Goal: Information Seeking & Learning: Compare options

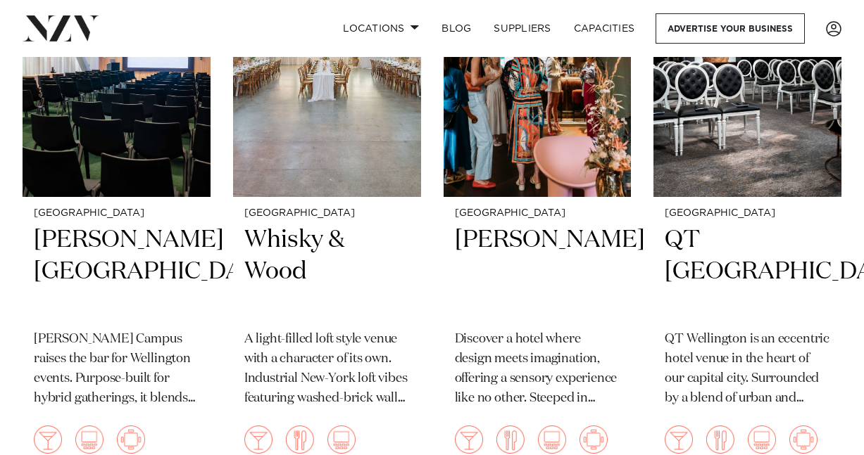
scroll to position [995, 0]
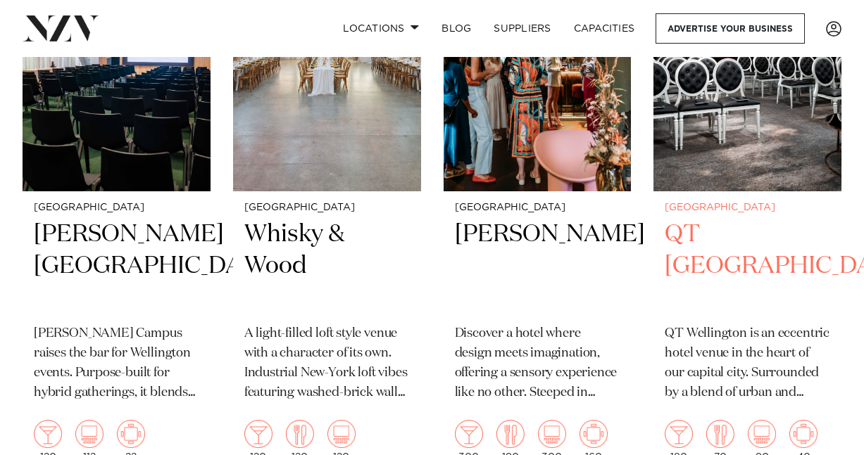
click at [742, 238] on h2 "QT Wellington" at bounding box center [746, 266] width 165 height 95
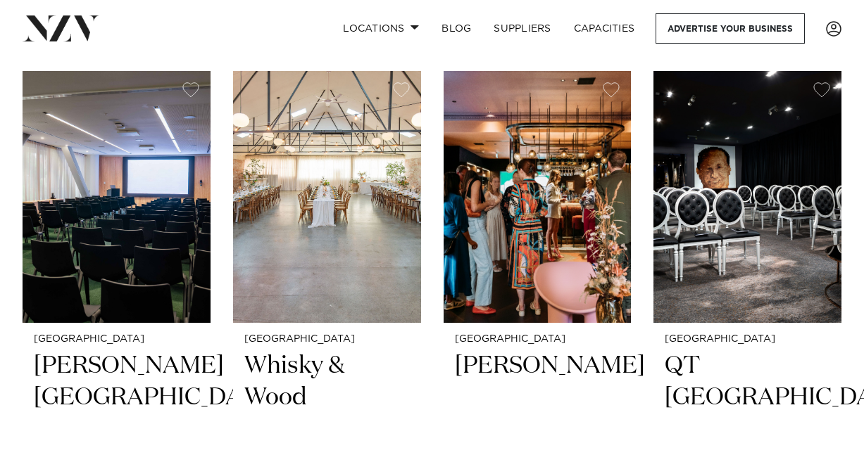
scroll to position [850, 0]
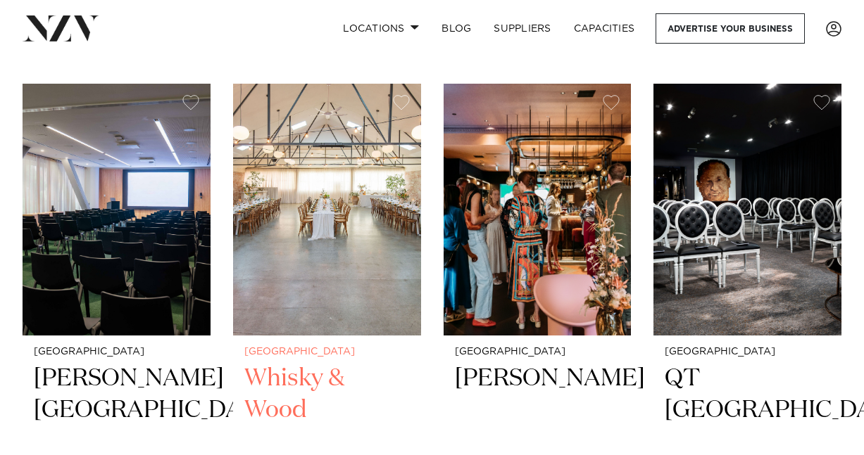
click at [300, 372] on h2 "Whisky & Wood" at bounding box center [326, 410] width 165 height 95
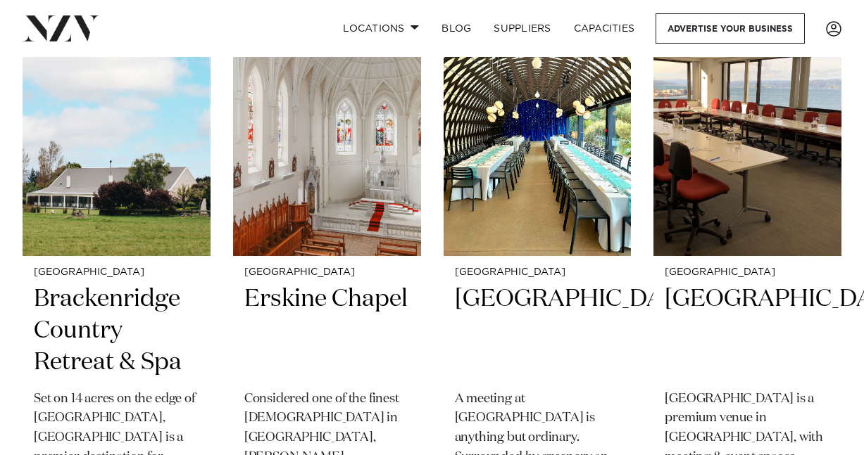
scroll to position [2544, 0]
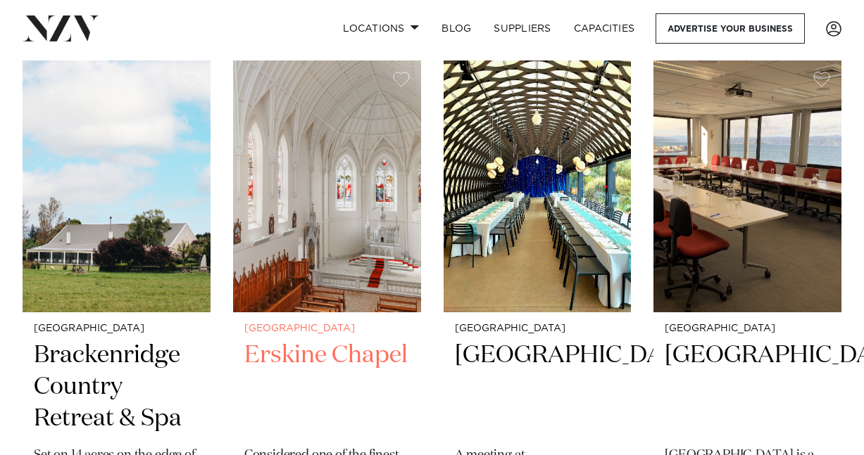
click at [339, 356] on h2 "Erskine Chapel" at bounding box center [326, 387] width 165 height 95
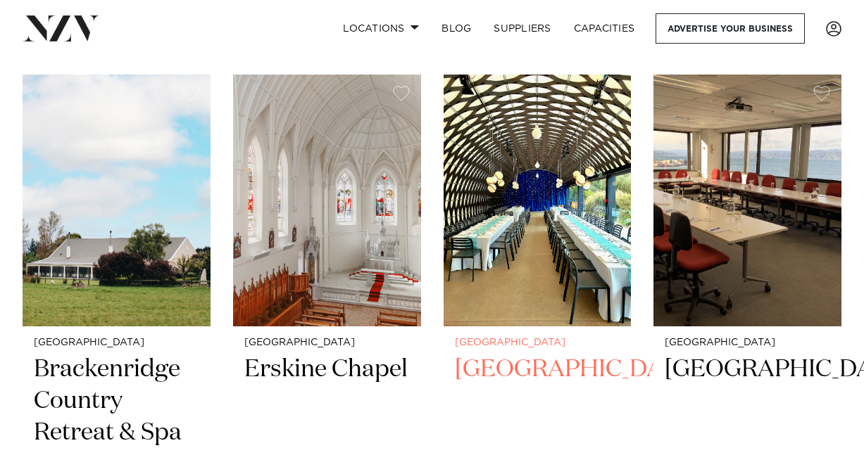
click at [552, 296] on img at bounding box center [537, 201] width 188 height 252
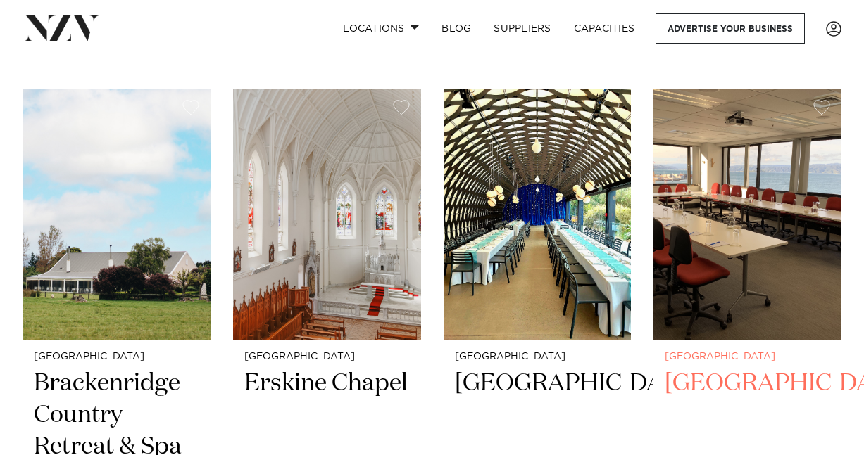
click at [766, 221] on img at bounding box center [747, 215] width 188 height 252
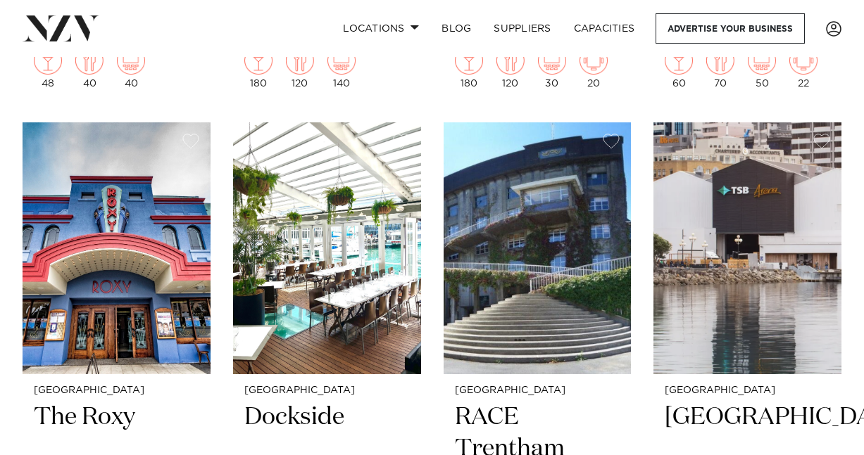
scroll to position [4189, 0]
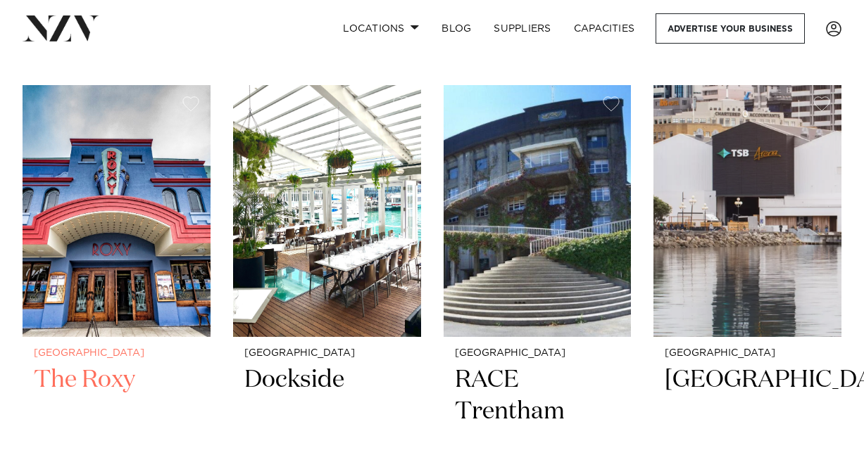
click at [132, 285] on img at bounding box center [117, 211] width 188 height 252
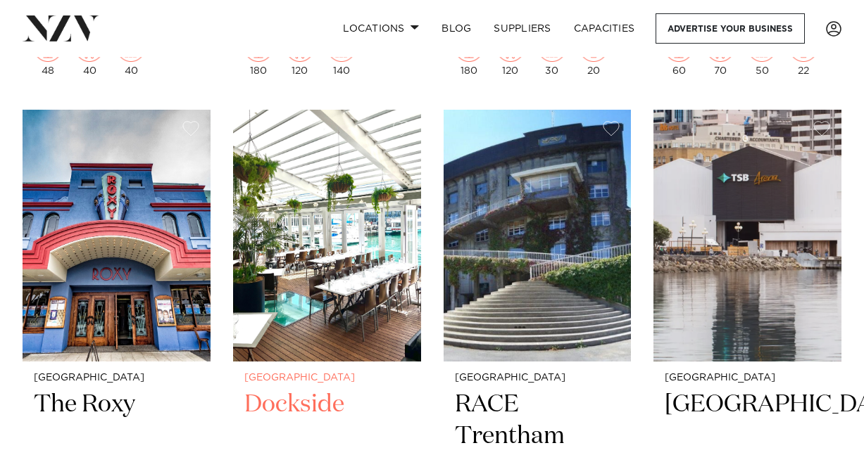
click at [347, 249] on img at bounding box center [327, 236] width 188 height 252
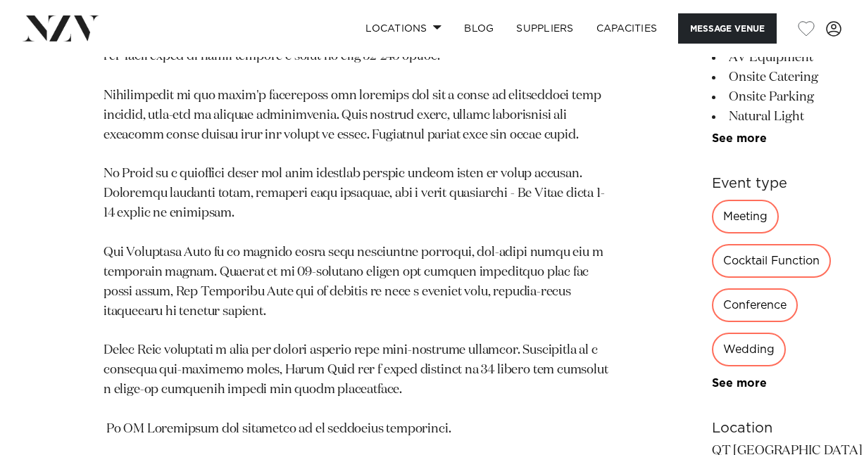
scroll to position [1079, 0]
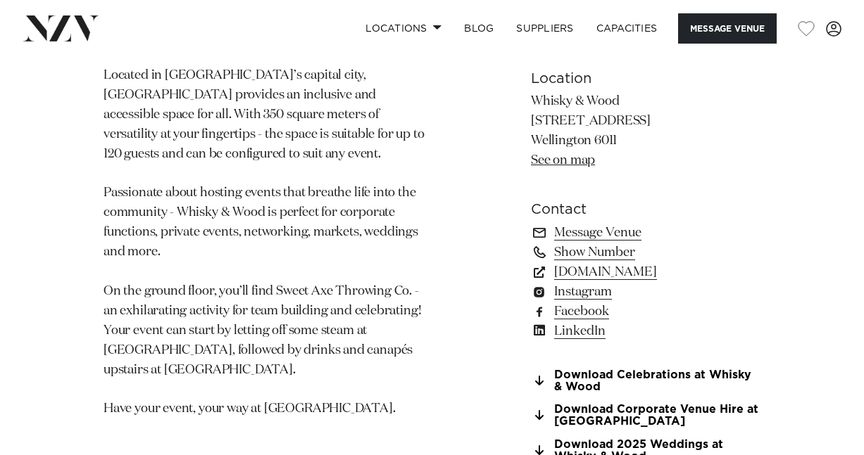
scroll to position [882, 0]
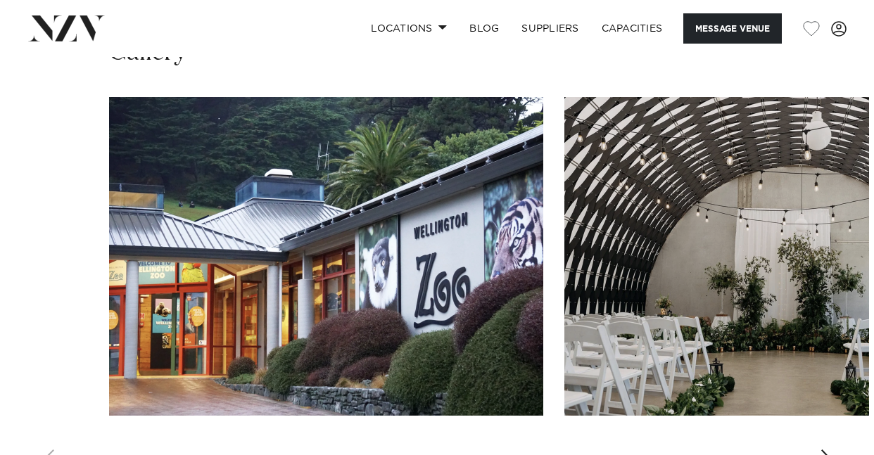
scroll to position [2083, 0]
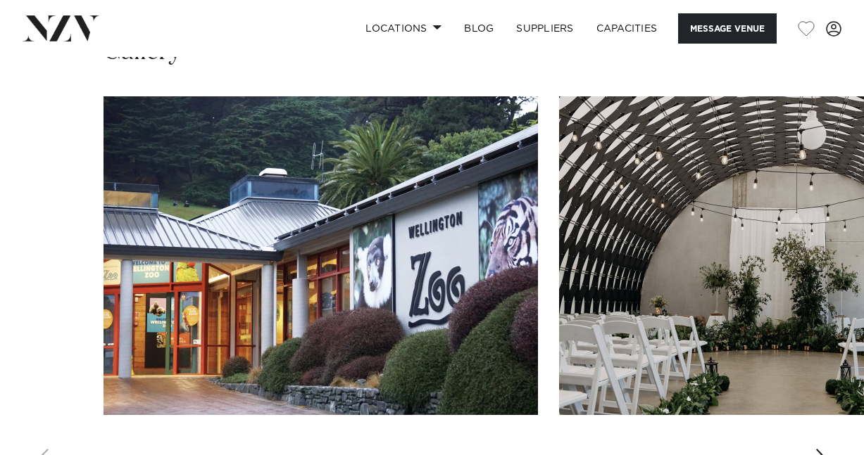
click at [745, 265] on img "2 / 9" at bounding box center [776, 255] width 434 height 319
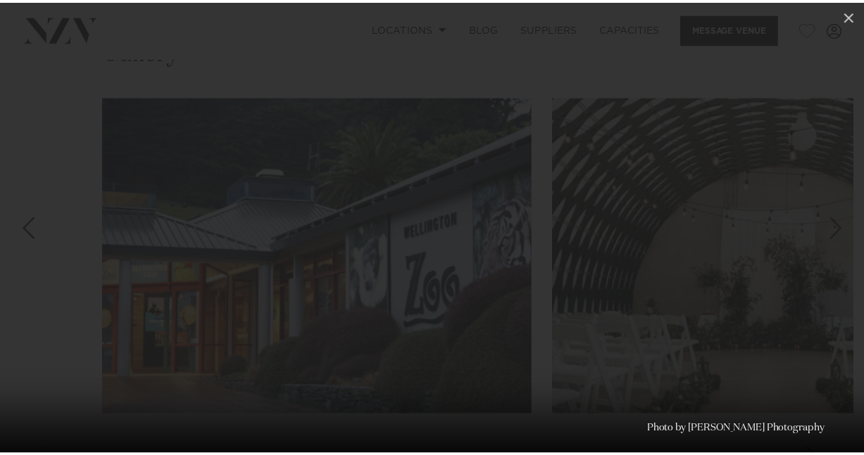
scroll to position [0, 11]
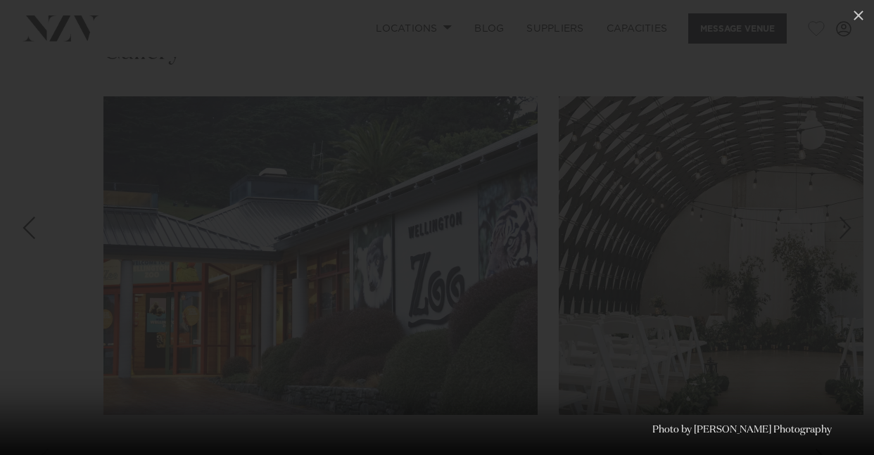
click at [745, 197] on div at bounding box center [437, 227] width 874 height 455
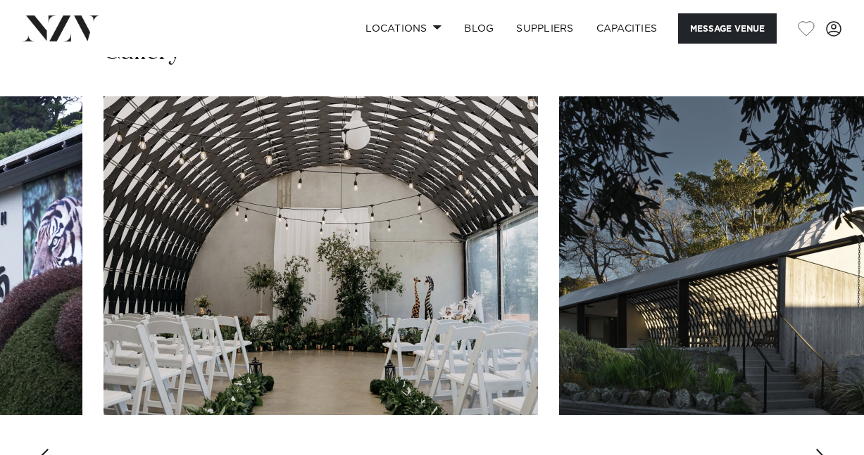
click at [745, 197] on img "3 / 9" at bounding box center [776, 255] width 434 height 319
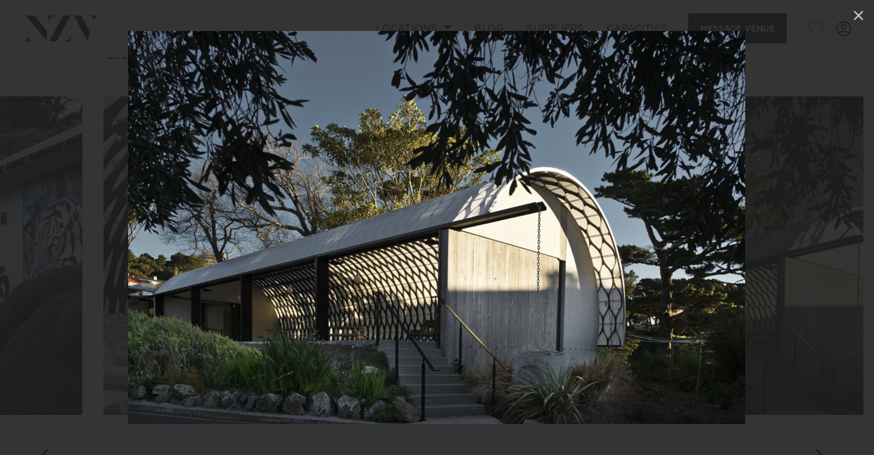
click at [745, 197] on div at bounding box center [437, 227] width 874 height 455
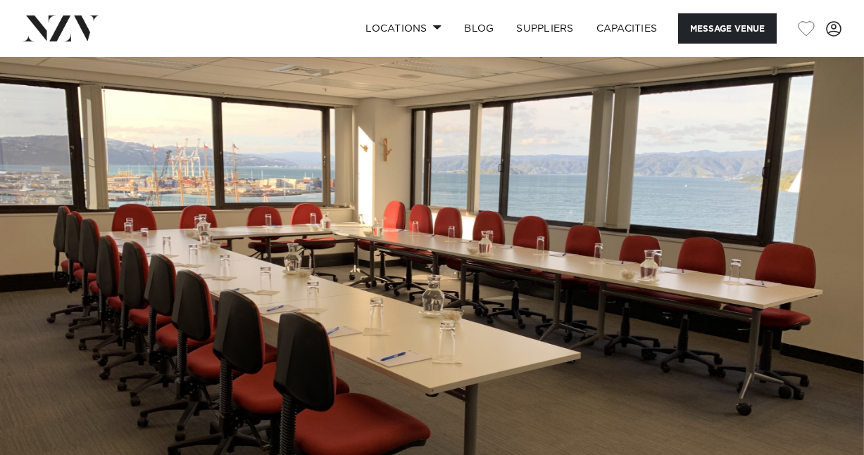
click at [799, 210] on img at bounding box center [432, 259] width 864 height 405
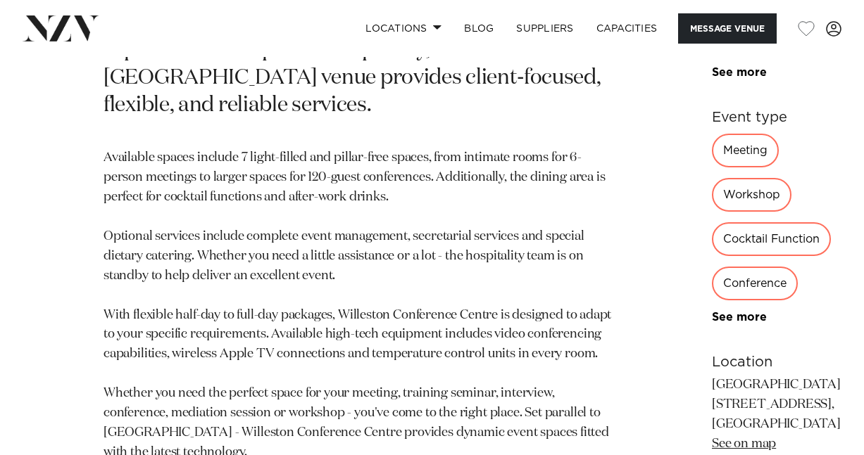
scroll to position [685, 0]
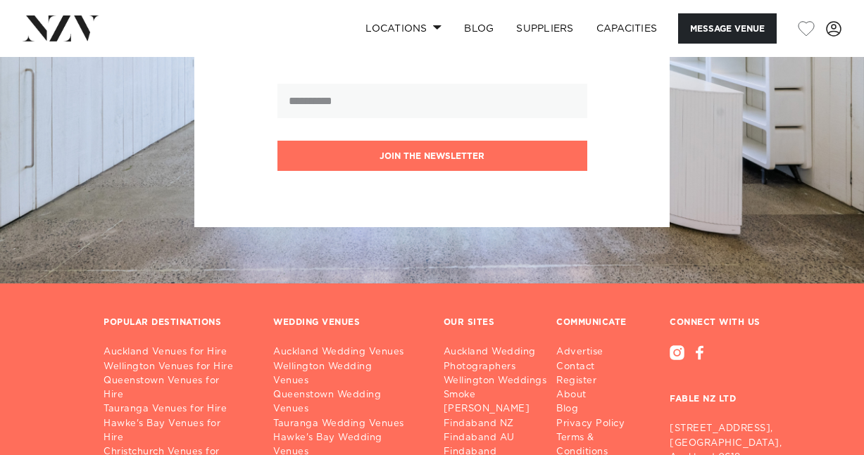
scroll to position [2279, 0]
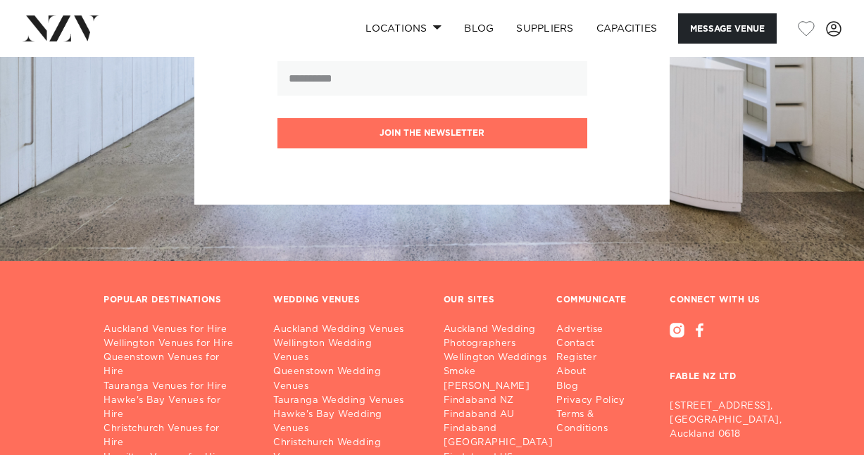
scroll to position [2438, 0]
